Goal: Task Accomplishment & Management: Complete application form

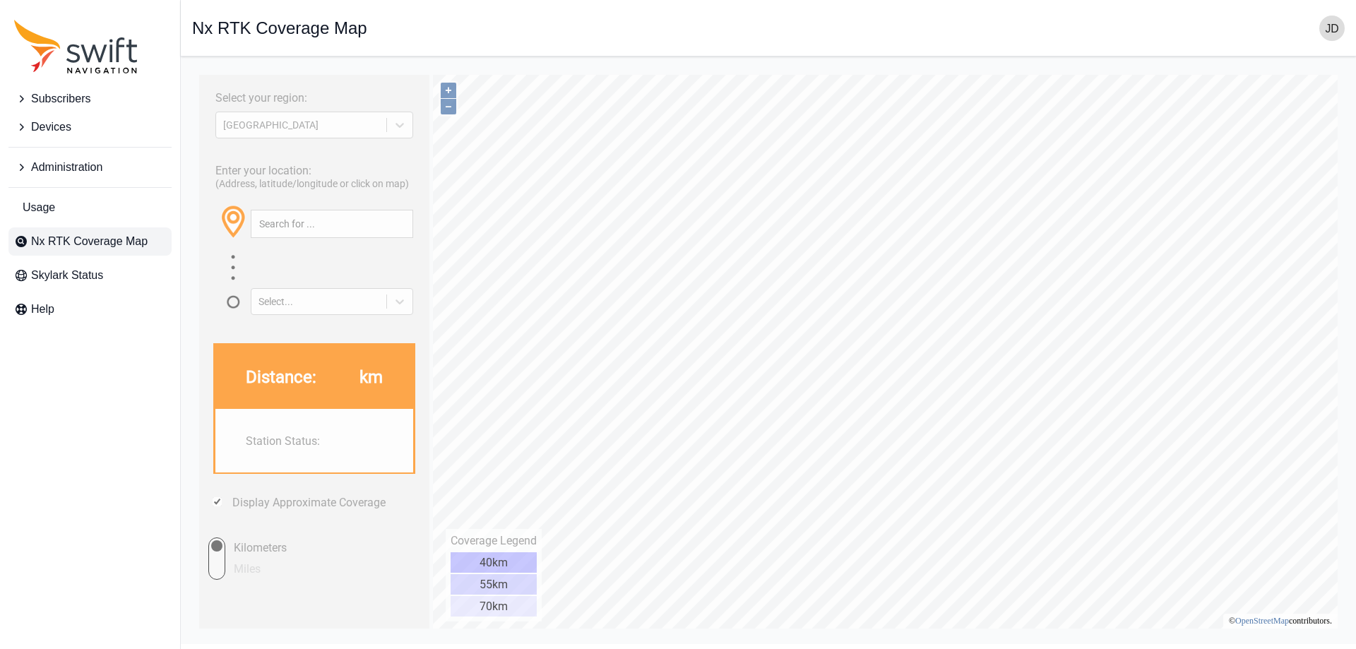
click at [93, 97] on button "Subscribers" at bounding box center [89, 99] width 163 height 28
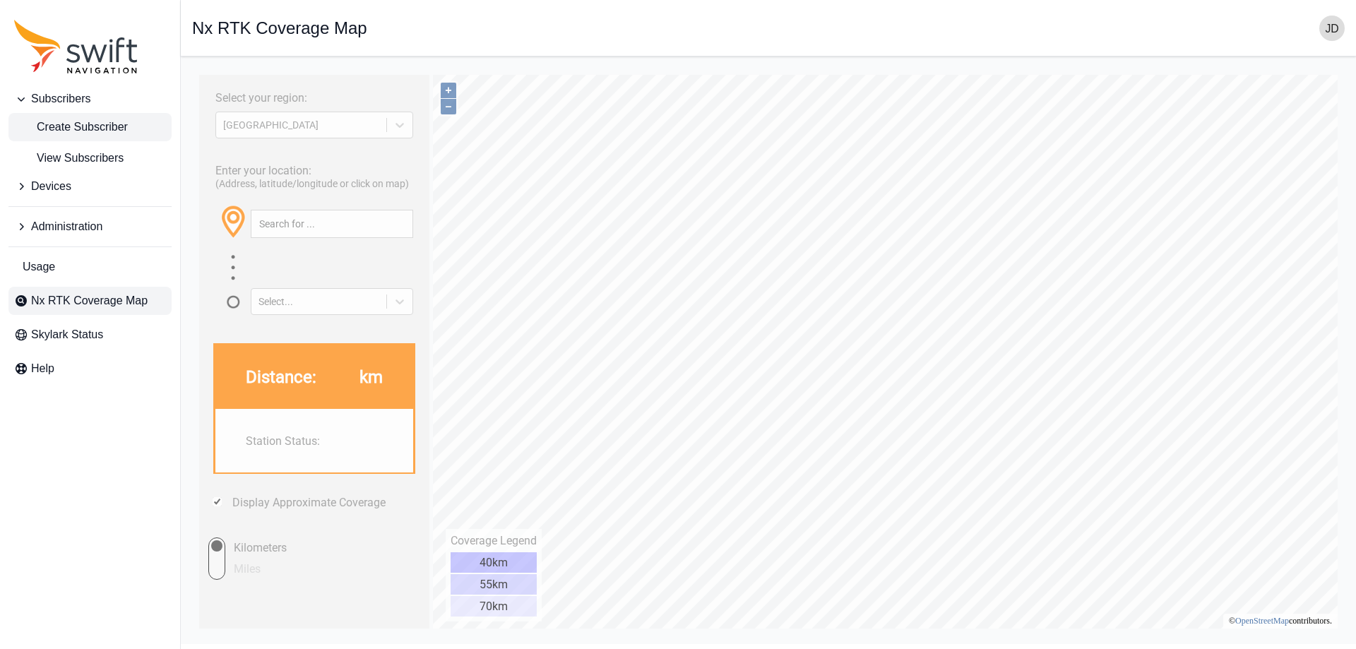
click at [93, 132] on span "Create Subscriber" at bounding box center [71, 127] width 114 height 17
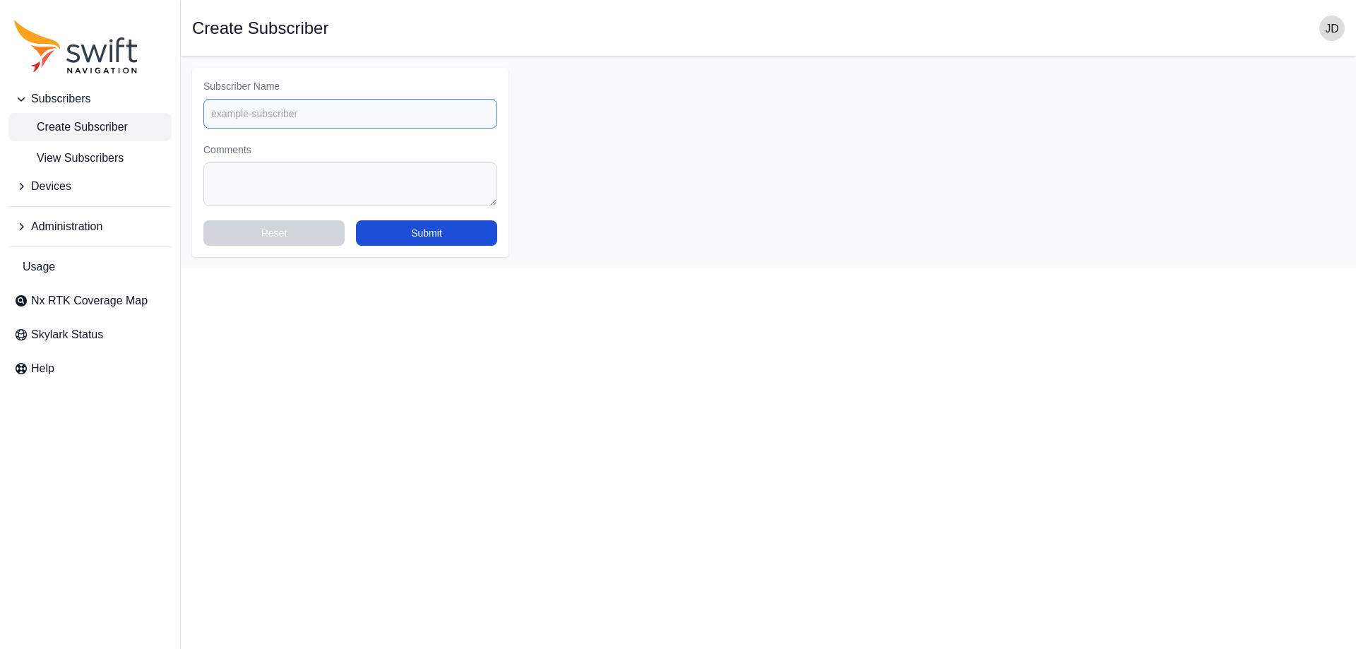
click at [347, 116] on input "Subscriber Name" at bounding box center [350, 114] width 294 height 30
type input "NHSprings"
click at [412, 227] on button "Submit" at bounding box center [426, 232] width 141 height 25
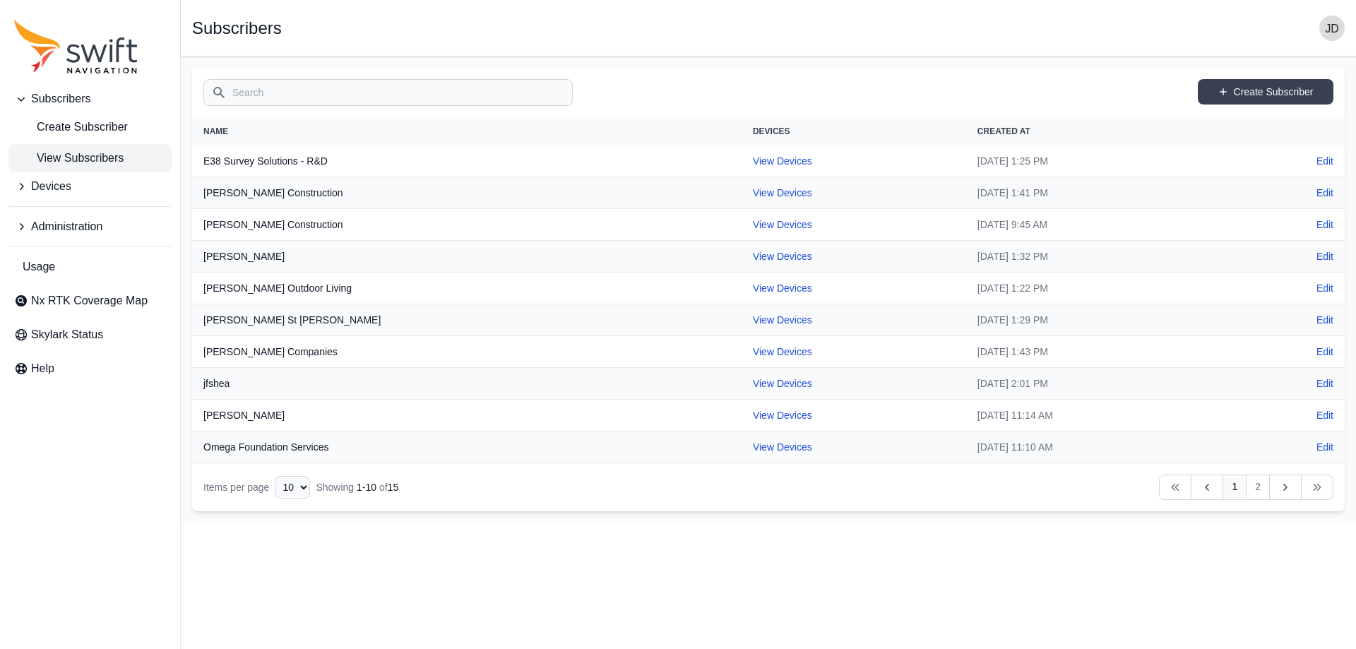
click at [115, 179] on button "Devices" at bounding box center [89, 186] width 163 height 28
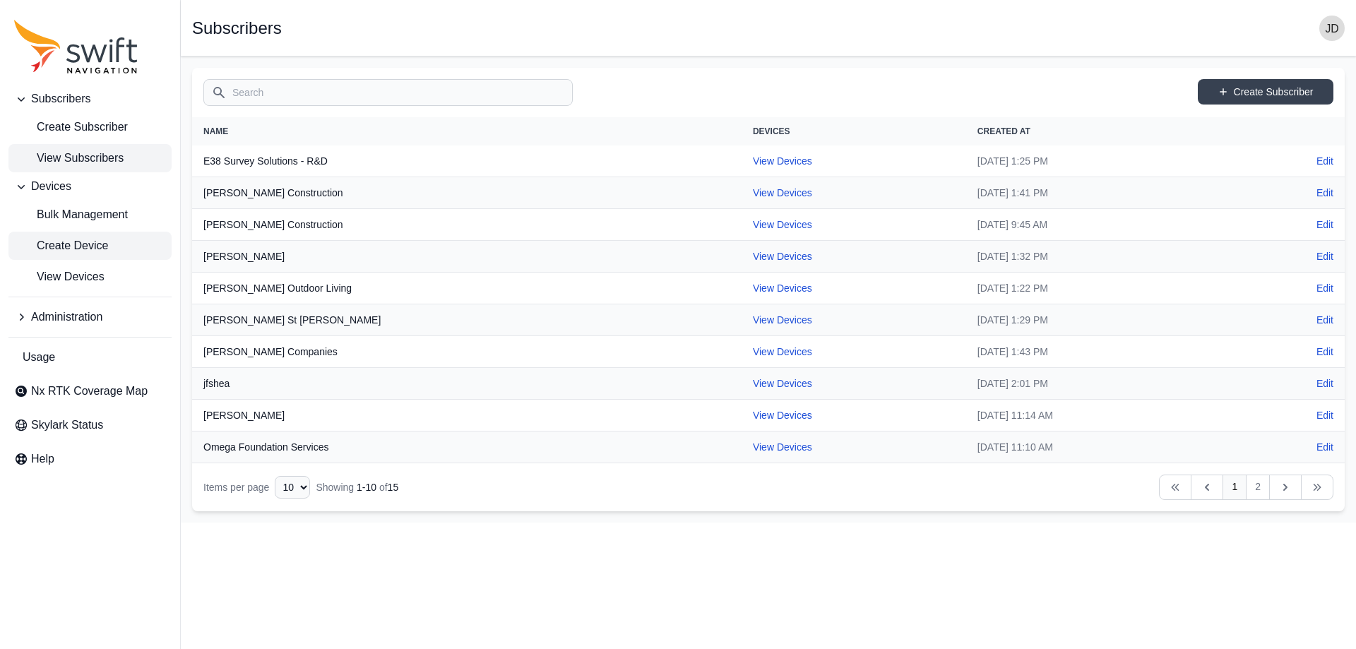
click at [102, 251] on span "Create Device" at bounding box center [61, 245] width 94 height 17
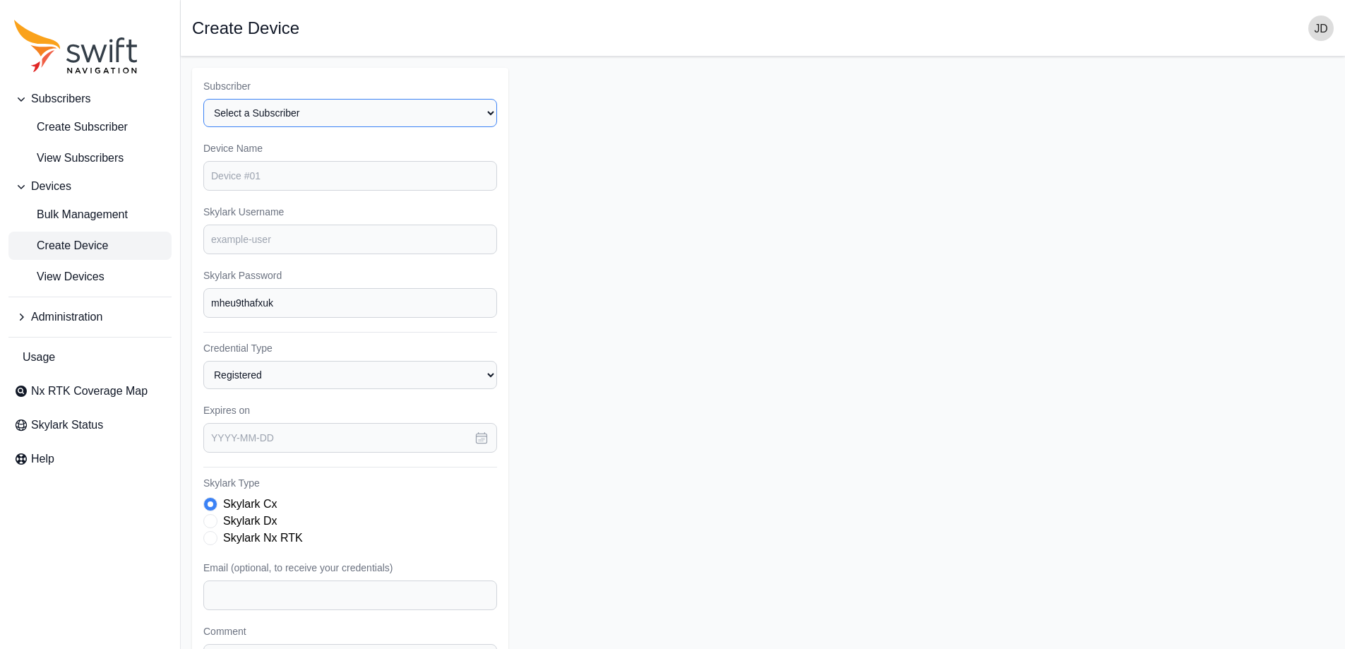
click at [350, 121] on select "Select a Subscriber E38 Survey Solutions - R&D EMC Engineering EyeBot [PERSON_N…" at bounding box center [350, 113] width 294 height 28
select select "04e48b83-dcfb-4345-97a0-9248f3b1b238"
click at [203, 99] on select "Select a Subscriber E38 Survey Solutions - R&D EMC Engineering EyeBot [PERSON_N…" at bounding box center [350, 113] width 294 height 28
click at [330, 170] on input "Device Name" at bounding box center [350, 176] width 294 height 30
type input "device1"
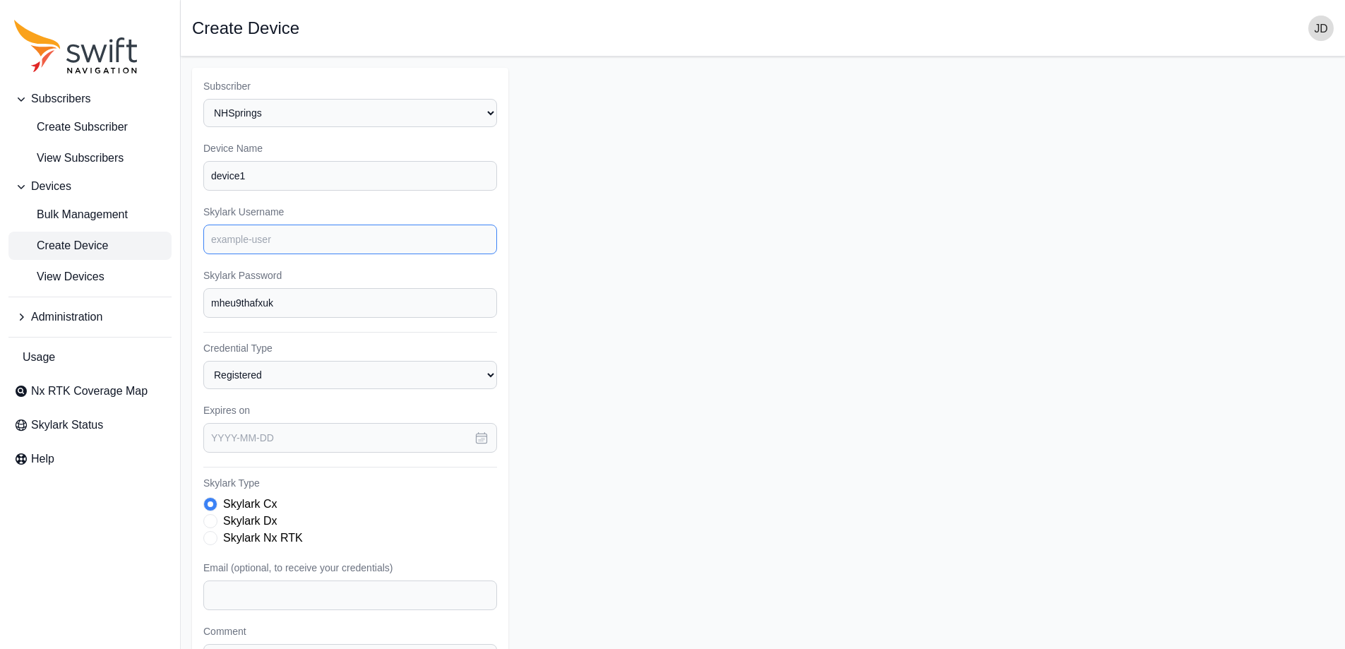
click at [334, 227] on input "Skylark Username" at bounding box center [350, 240] width 294 height 30
type input "nhsprings1"
click at [299, 540] on label "Skylark Nx RTK" at bounding box center [263, 538] width 80 height 17
click at [333, 444] on input "text" at bounding box center [350, 438] width 294 height 30
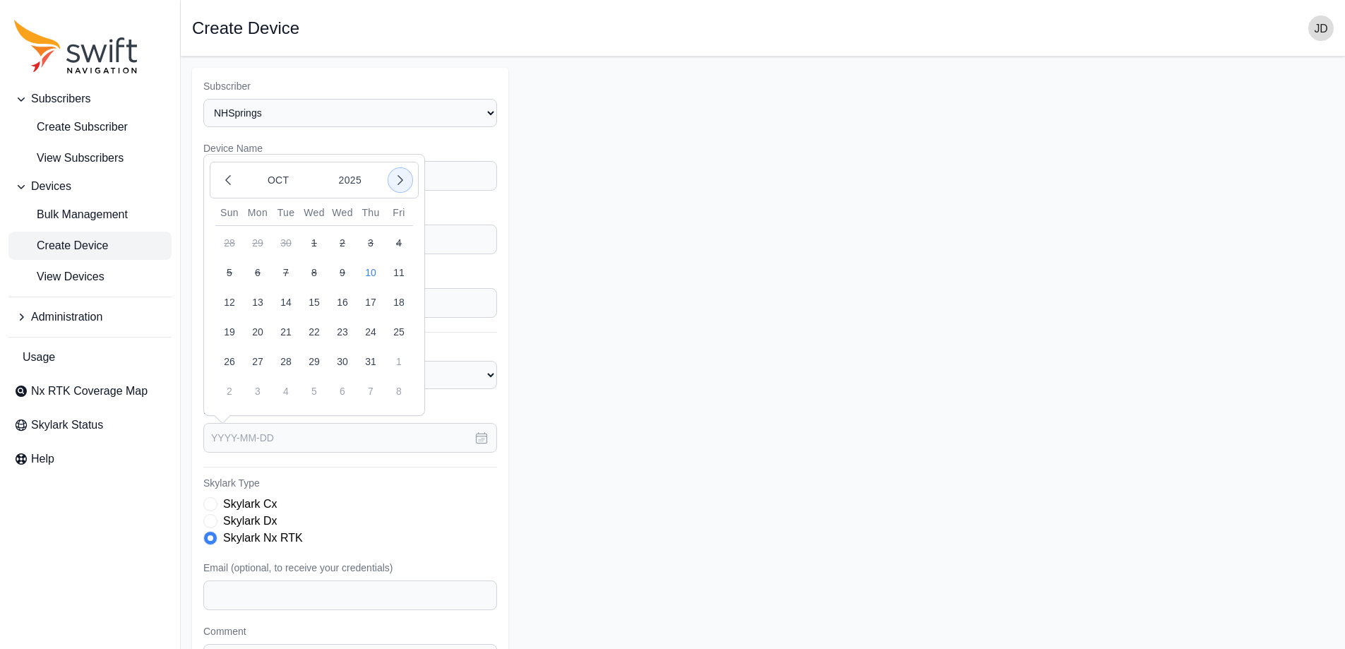
click at [399, 179] on icon "button" at bounding box center [400, 180] width 14 height 14
click at [290, 304] on button "11" at bounding box center [286, 302] width 28 height 28
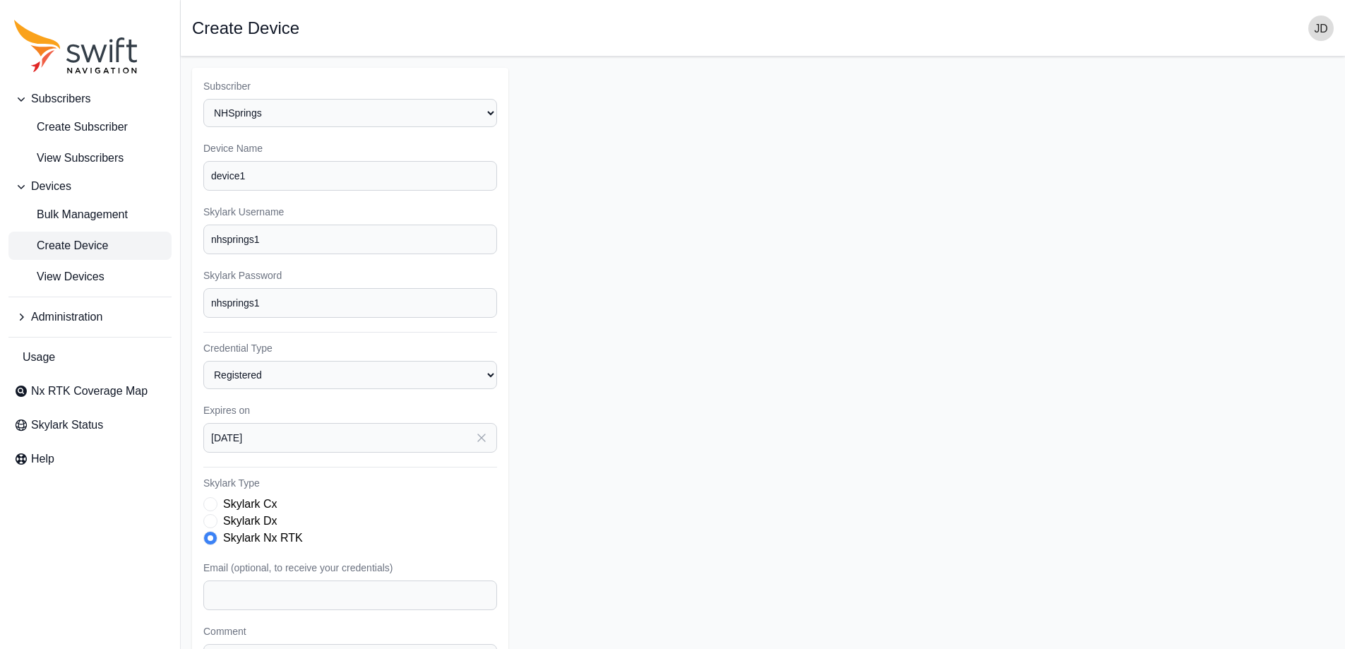
type input "[DATE]"
click at [678, 333] on form "Subscriber Select a Subscriber E38 Survey Solutions - R&D EMC Engineering EyeBo…" at bounding box center [763, 424] width 1142 height 713
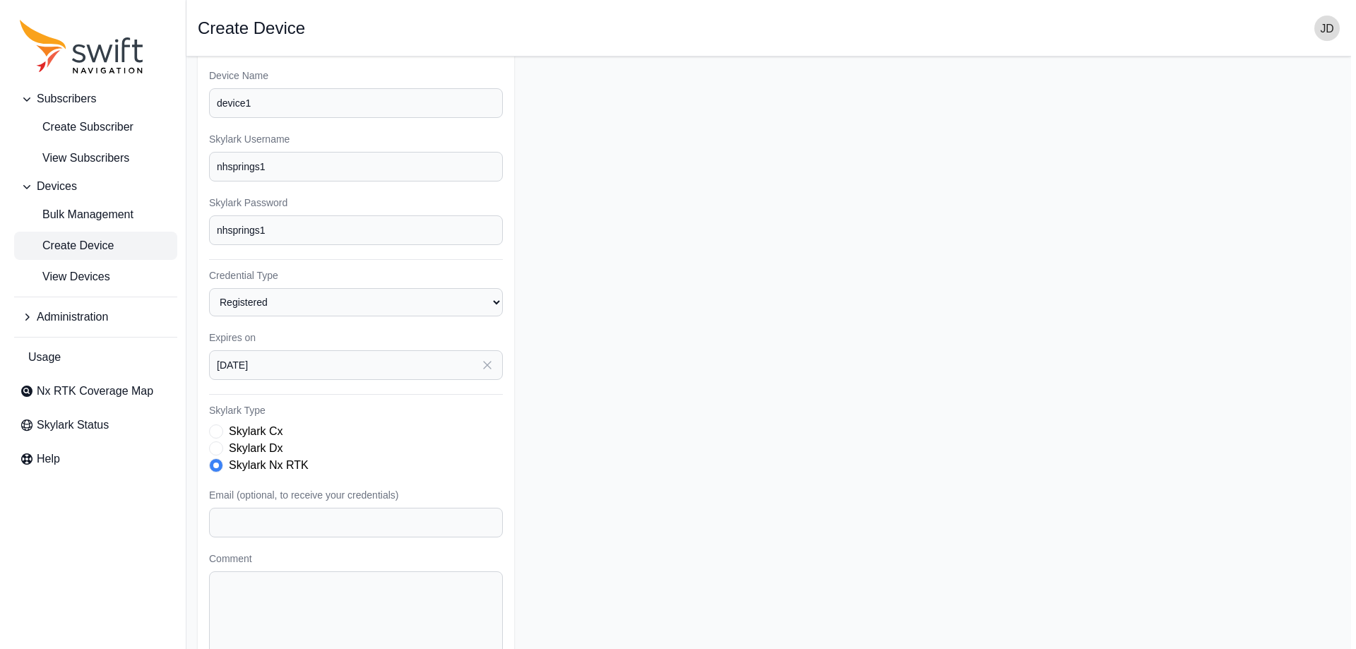
scroll to position [143, 0]
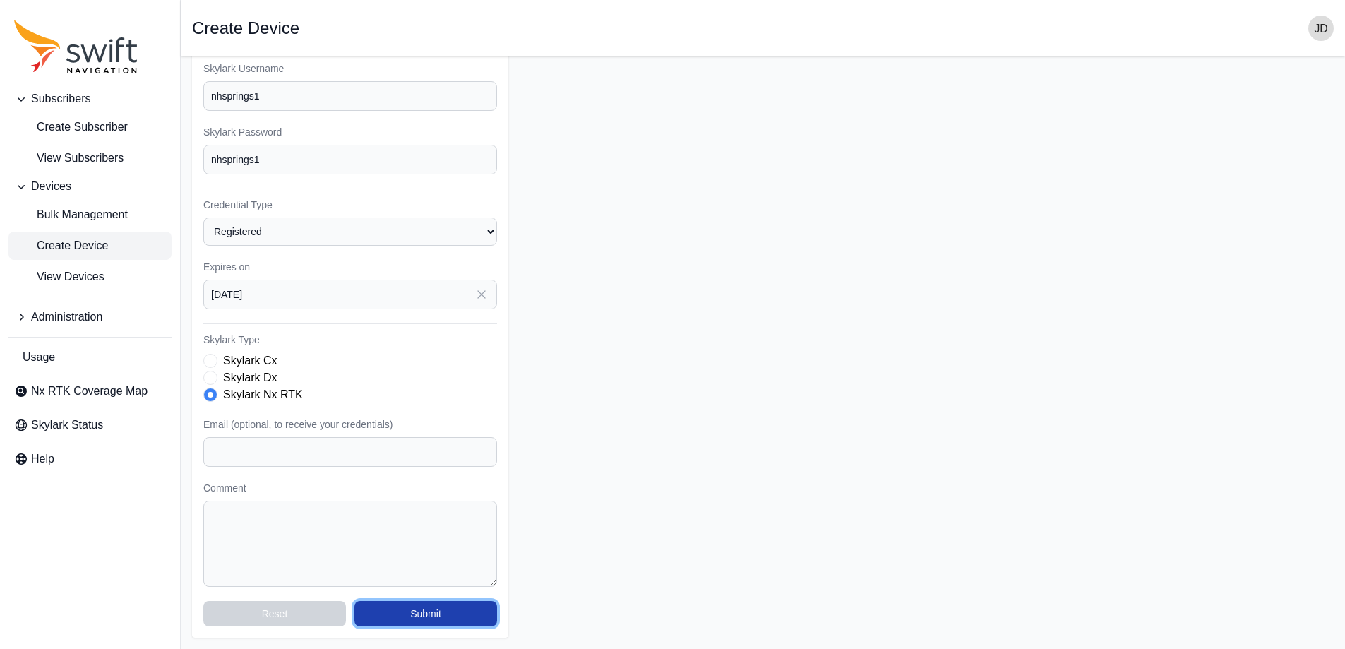
click at [401, 617] on button "Submit" at bounding box center [426, 613] width 143 height 25
